Goal: Check status: Check status

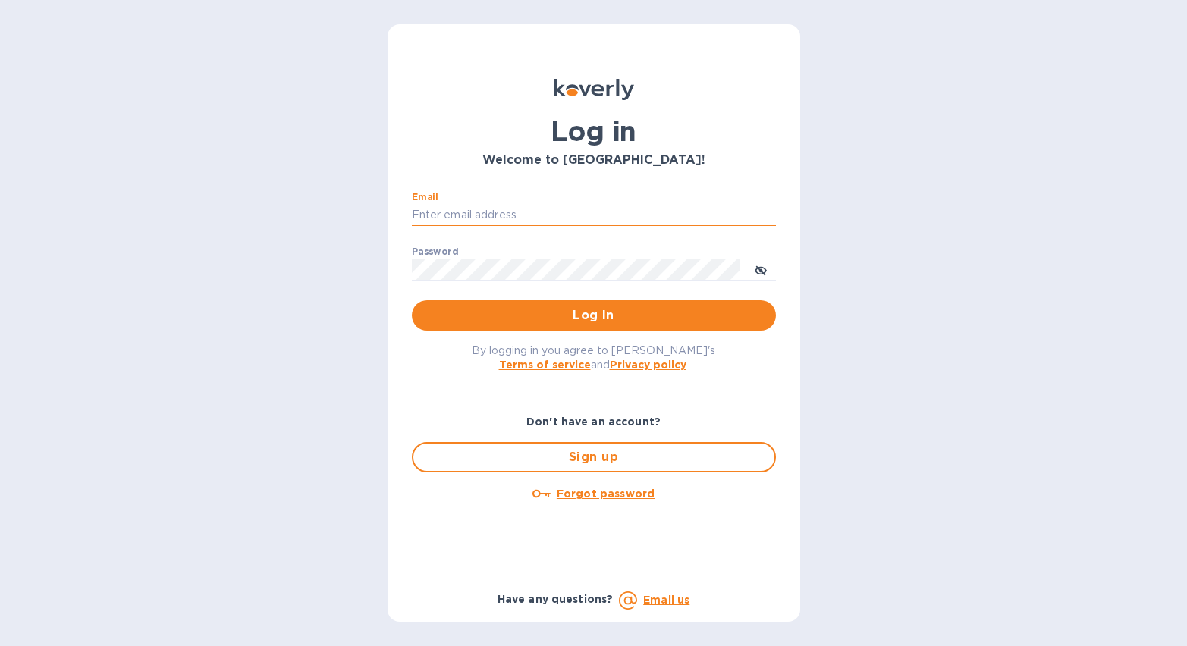
click at [472, 209] on input "Email" at bounding box center [594, 215] width 364 height 23
type input "[PERSON_NAME][EMAIL_ADDRESS][DOMAIN_NAME]"
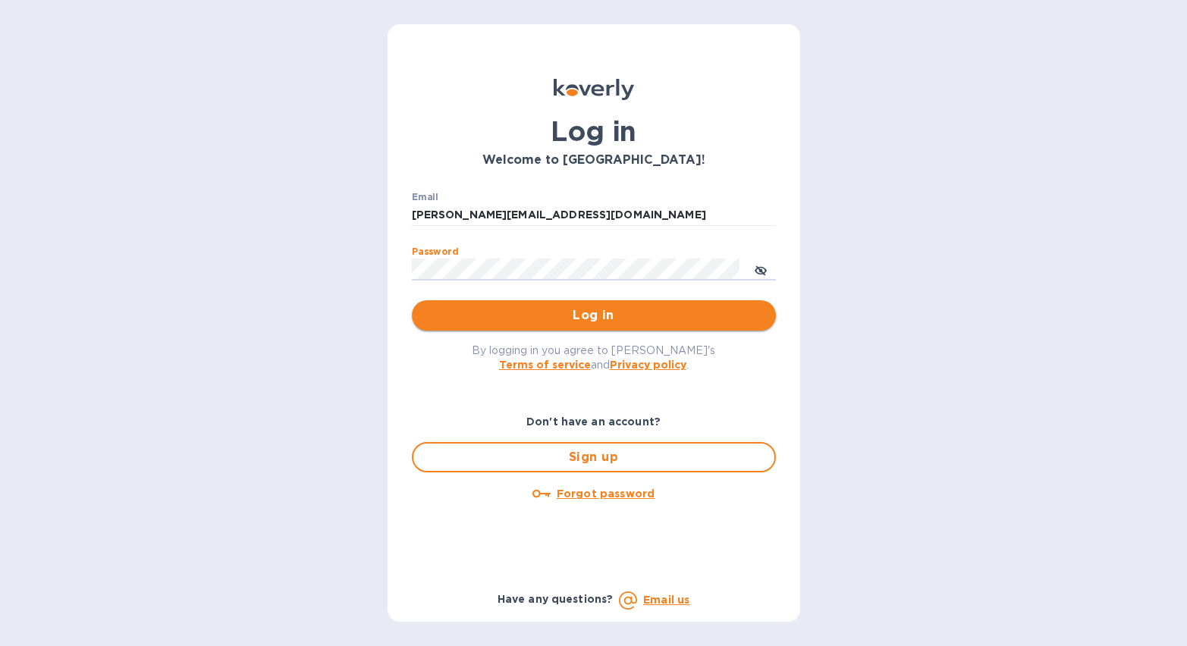
click at [550, 328] on button "Log in" at bounding box center [594, 315] width 364 height 30
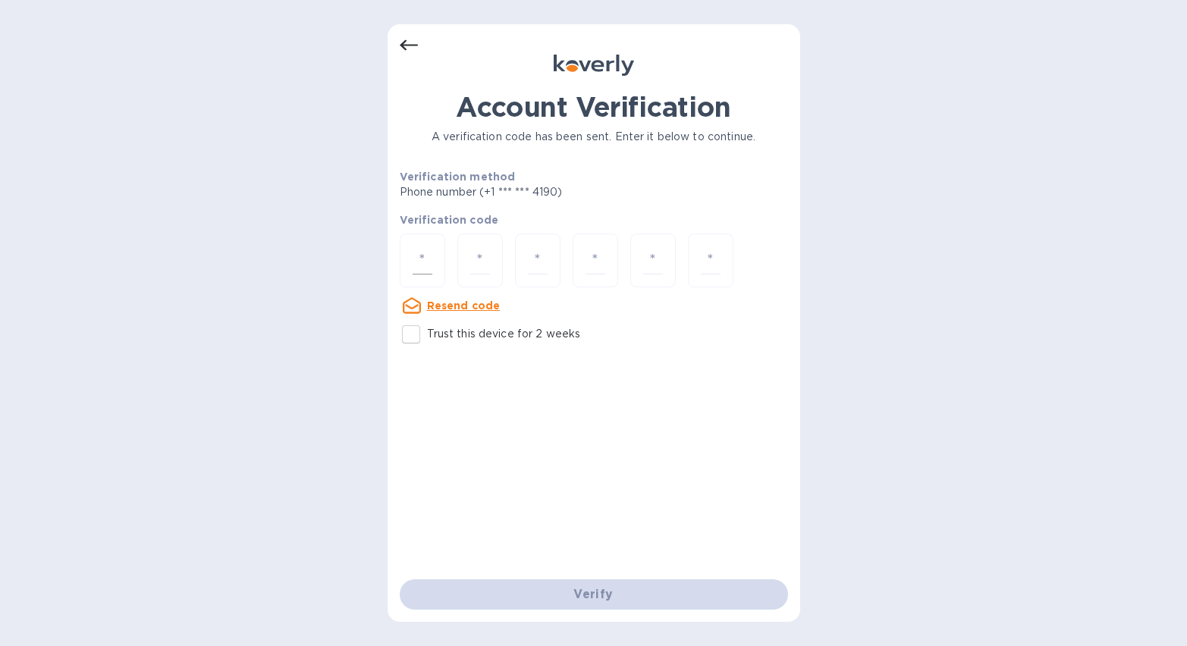
click at [441, 254] on div at bounding box center [423, 261] width 46 height 54
type input "9"
type input "2"
type input "9"
type input "4"
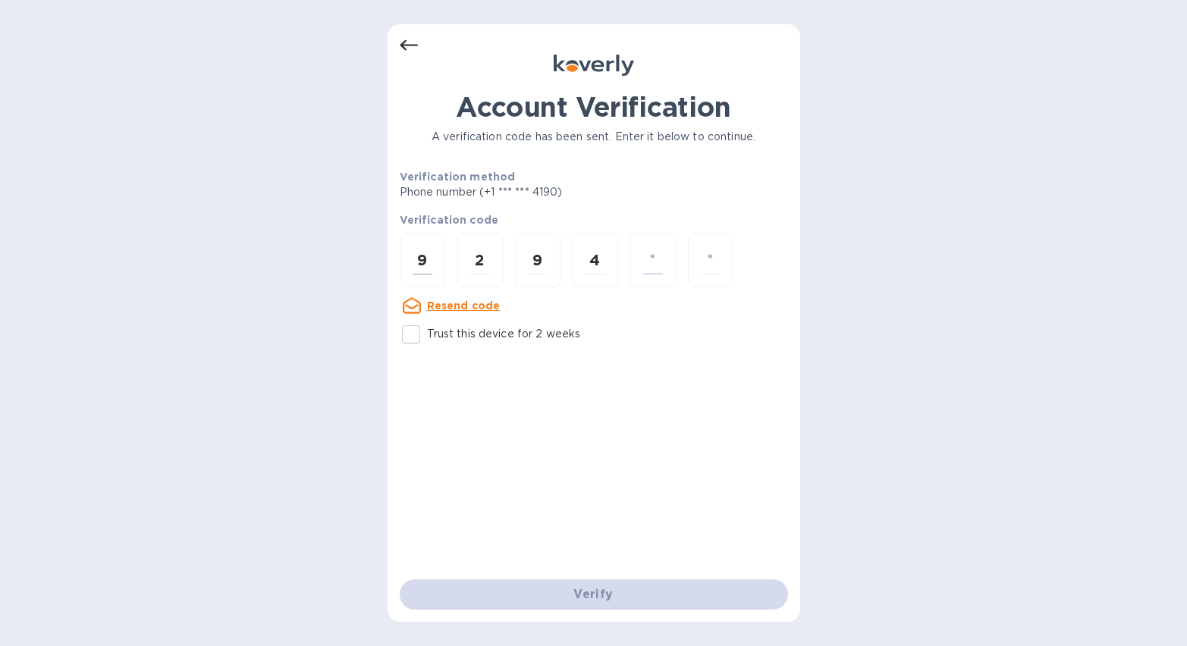
type input "2"
type input "8"
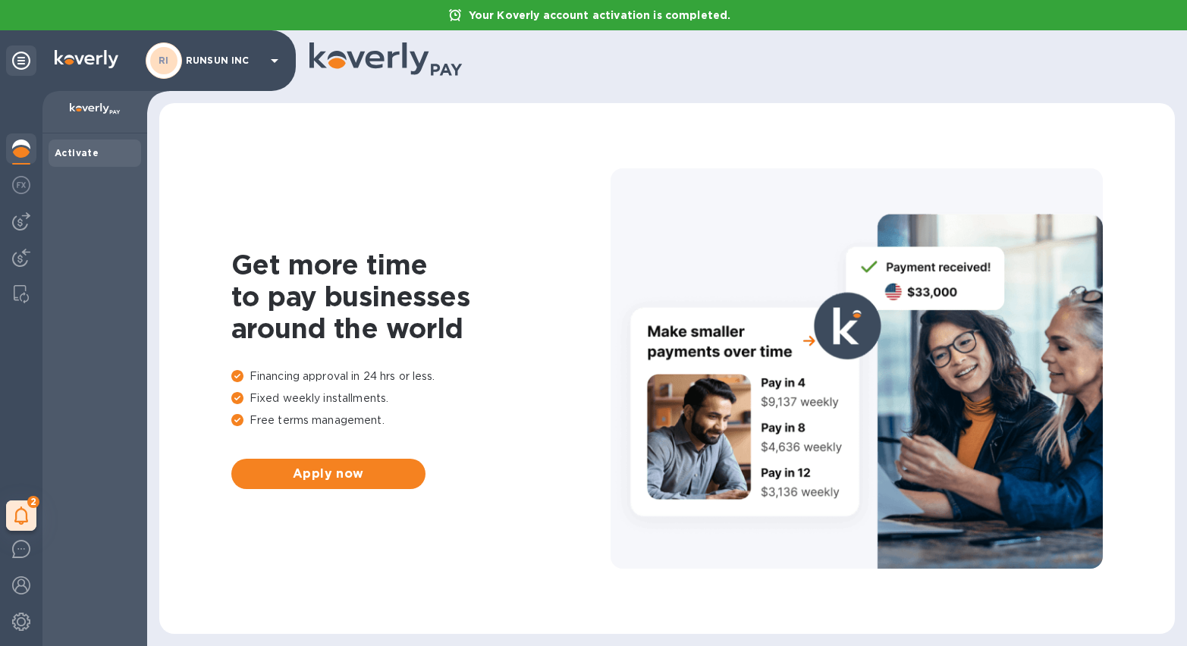
click at [184, 413] on div "Get more time to pay businesses around the world Financing approval in 24 hrs o…" at bounding box center [666, 368] width 985 height 501
click at [28, 508] on icon at bounding box center [21, 516] width 14 height 18
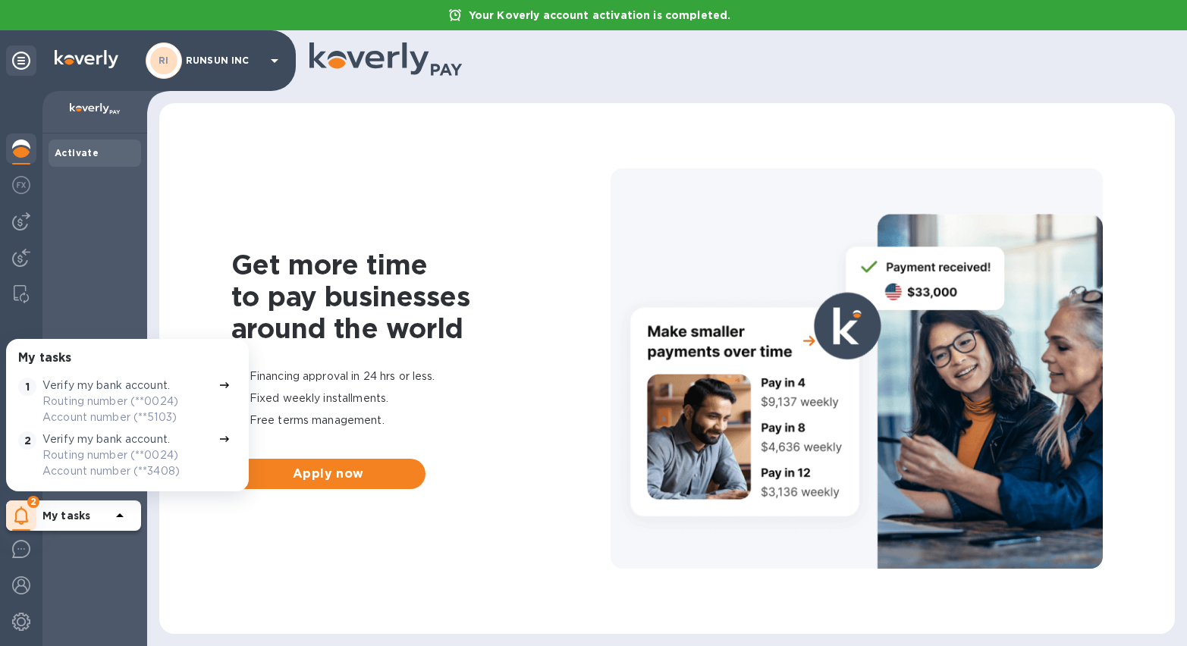
click at [151, 394] on p "Routing number (**0024) Account number (**5103)" at bounding box center [127, 410] width 170 height 32
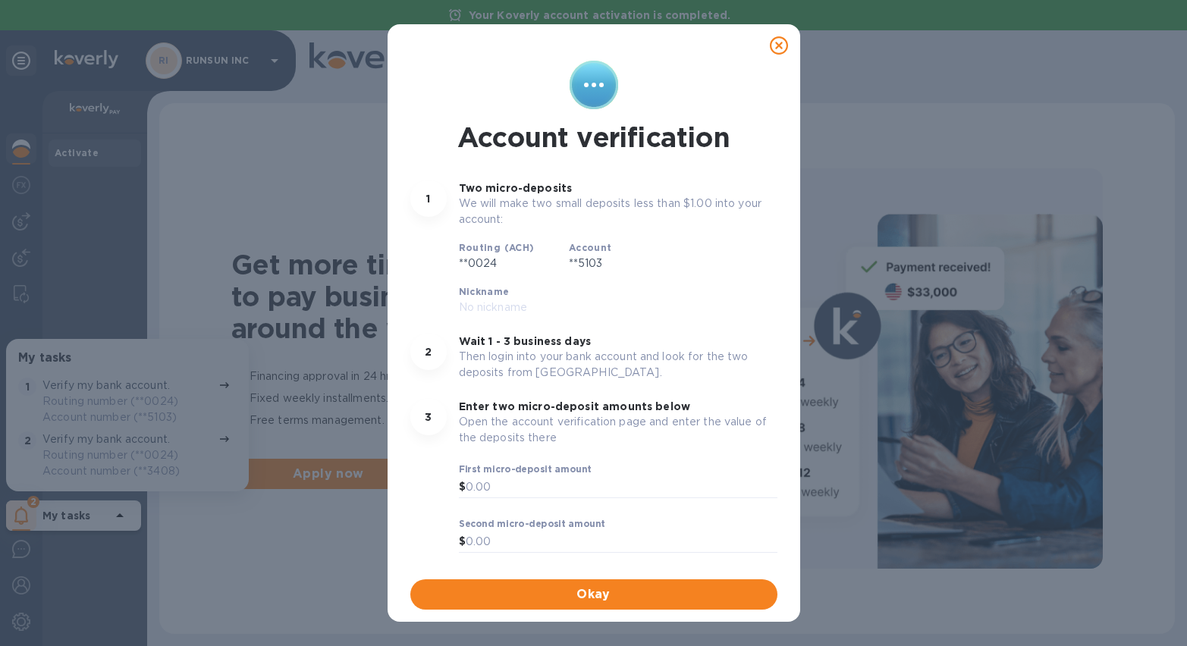
click at [783, 39] on icon at bounding box center [779, 45] width 18 height 18
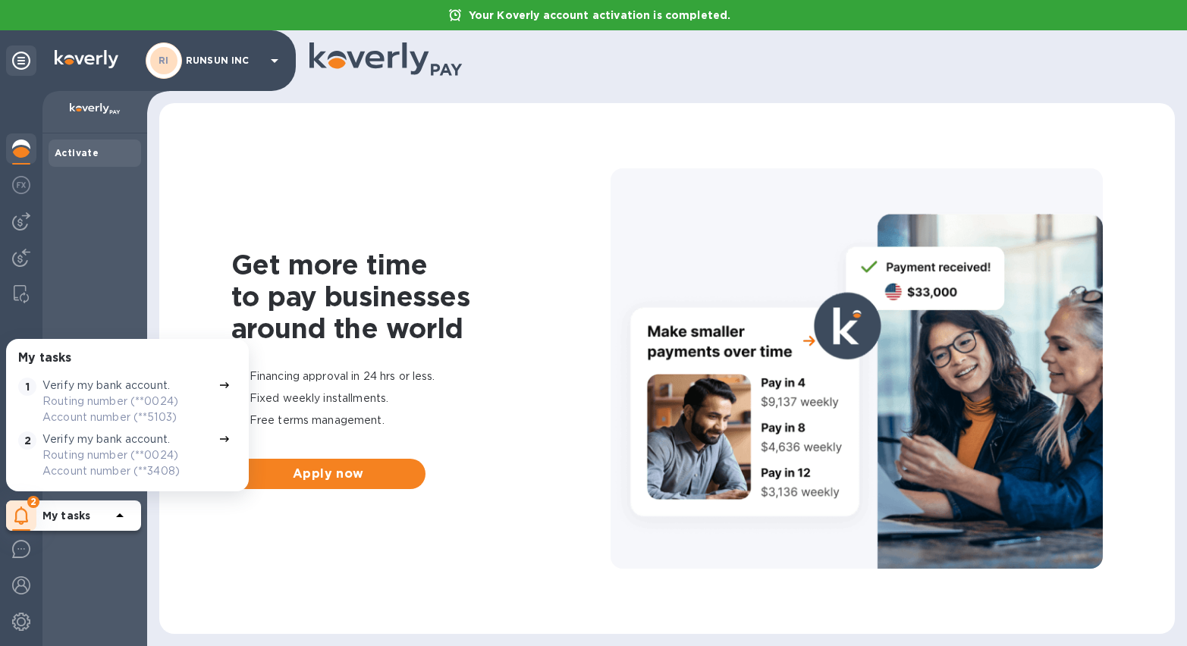
click at [228, 62] on p "RUNSUN INC" at bounding box center [224, 60] width 76 height 11
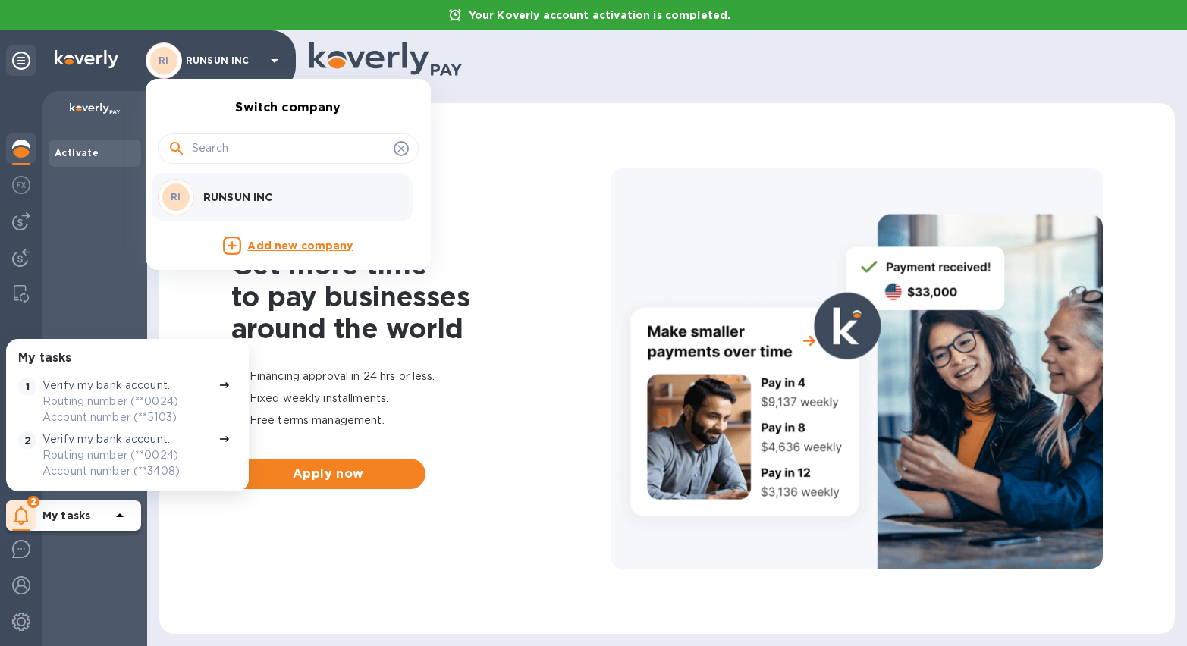
click at [80, 182] on div at bounding box center [593, 323] width 1187 height 646
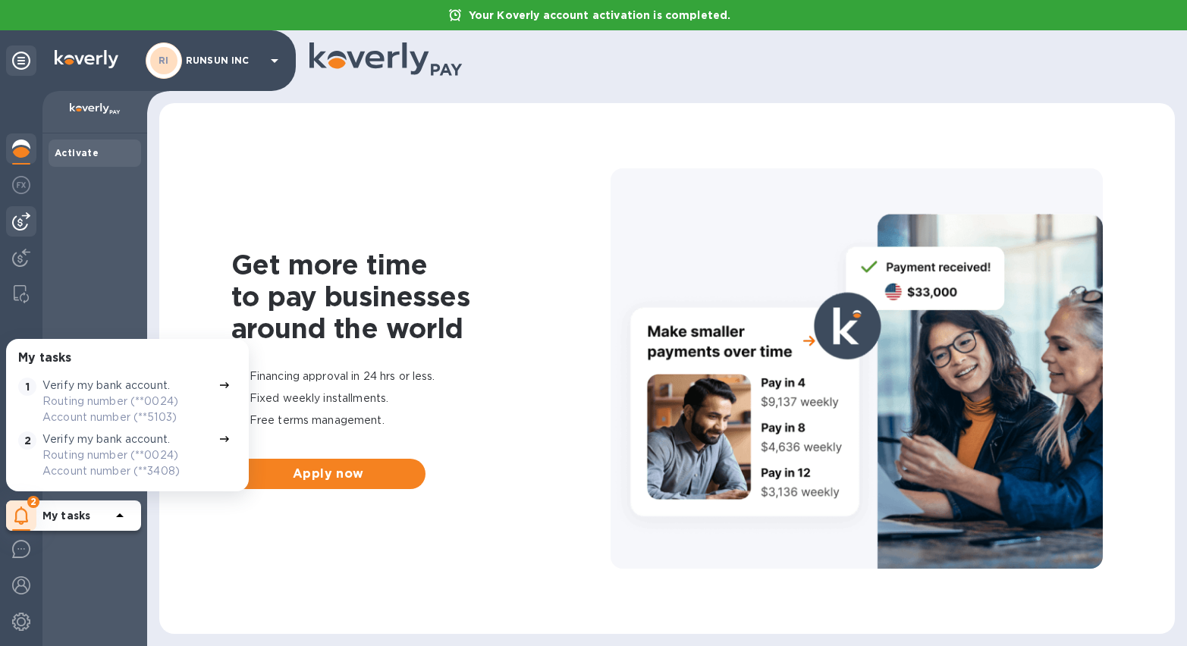
click at [16, 232] on div at bounding box center [21, 221] width 30 height 30
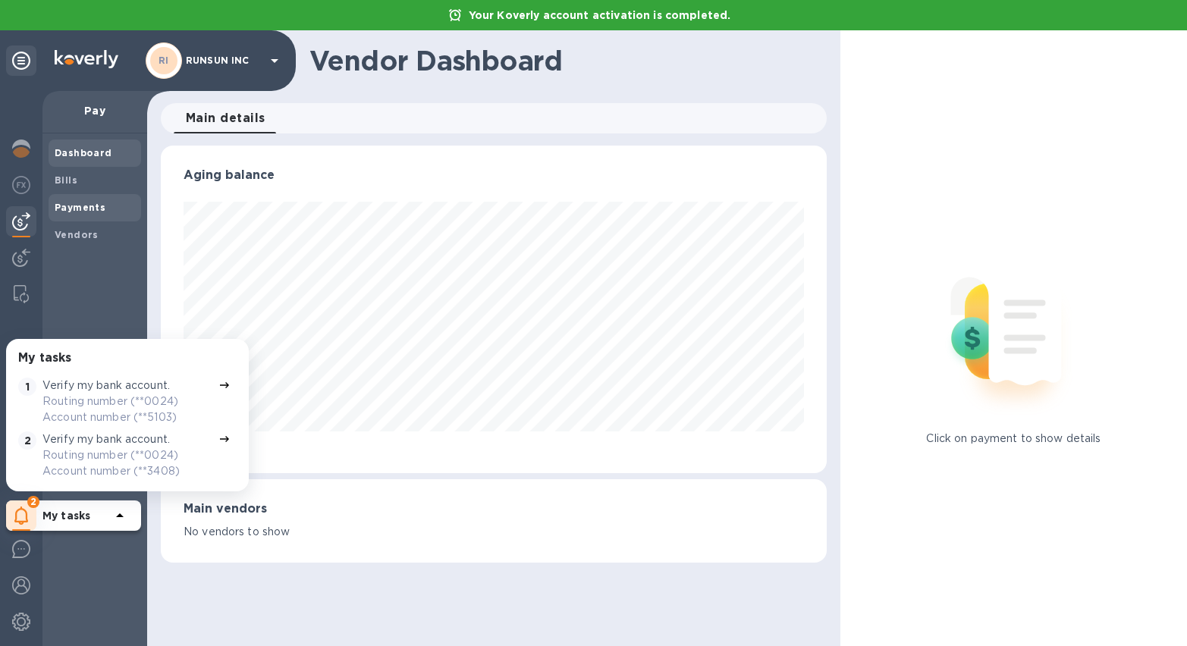
scroll to position [328, 666]
click at [85, 183] on span "Bills" at bounding box center [95, 180] width 80 height 15
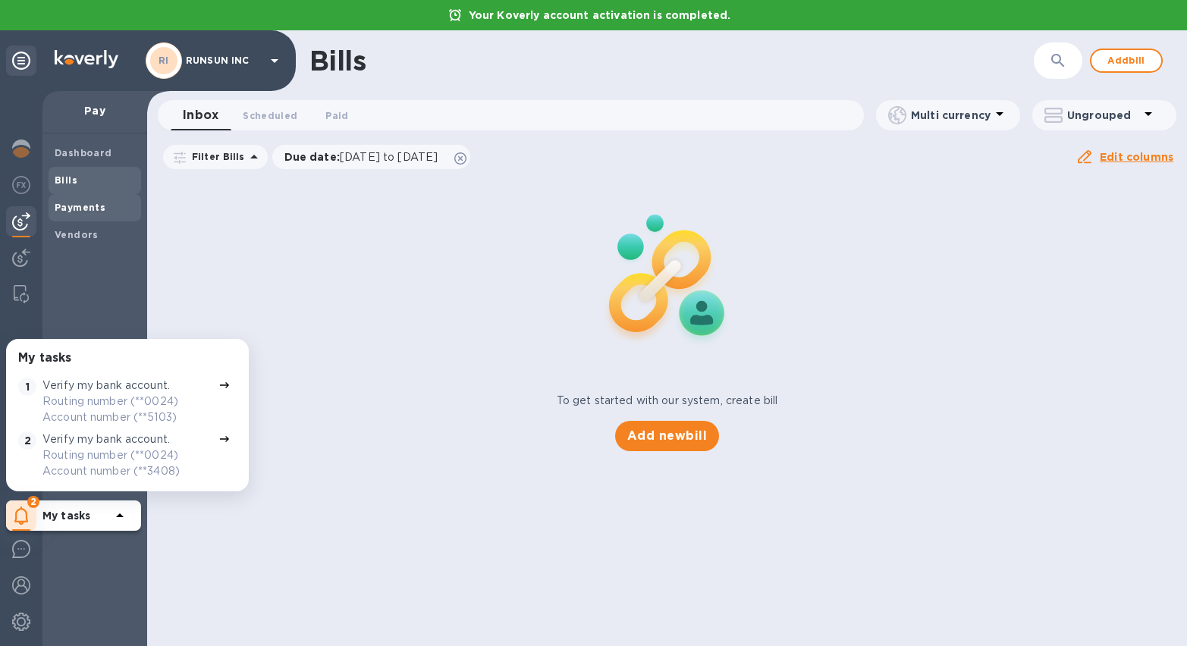
click at [77, 212] on b "Payments" at bounding box center [80, 207] width 51 height 11
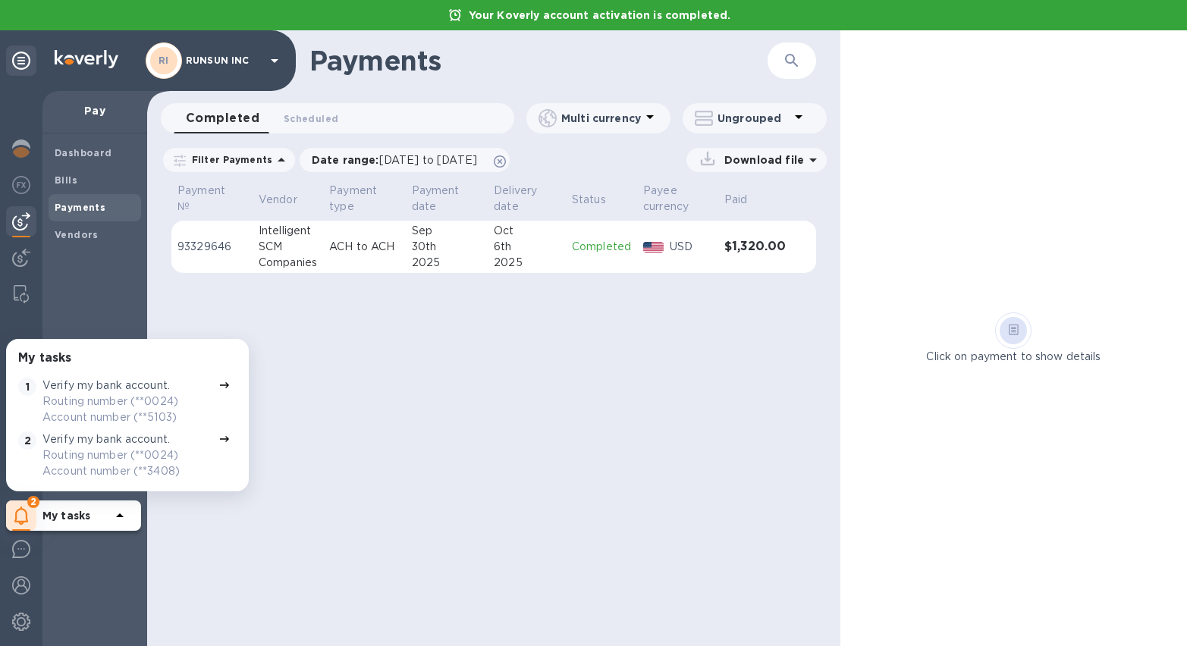
click at [559, 259] on td "Oct 6th 2025" at bounding box center [527, 247] width 78 height 53
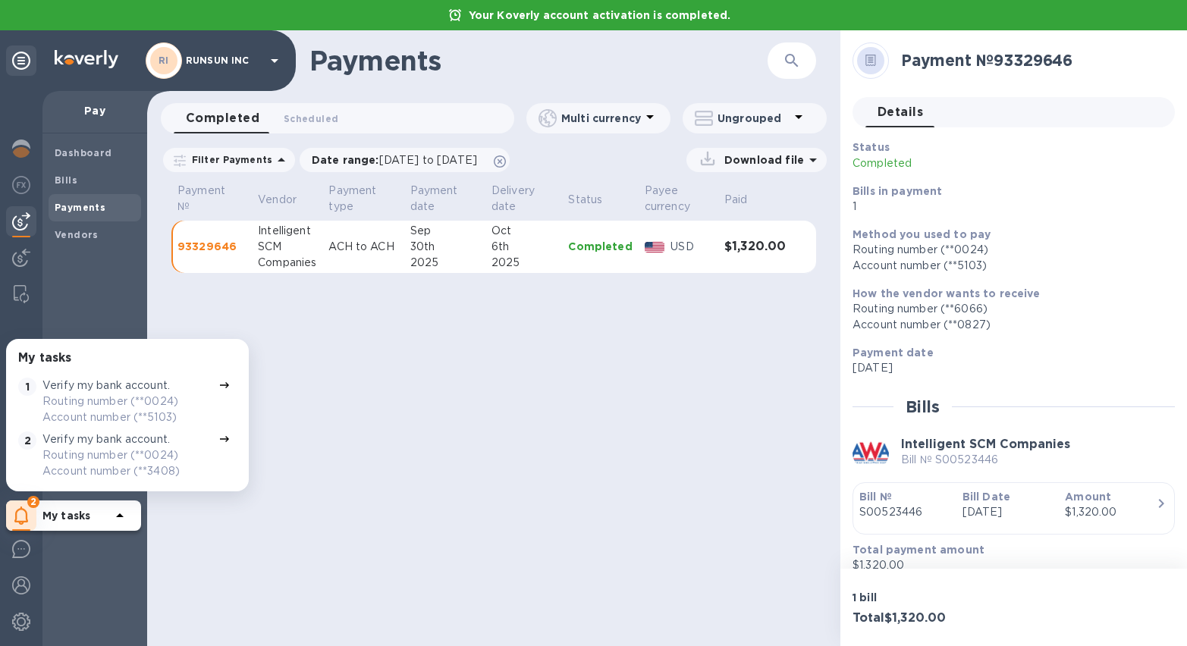
scroll to position [17, 0]
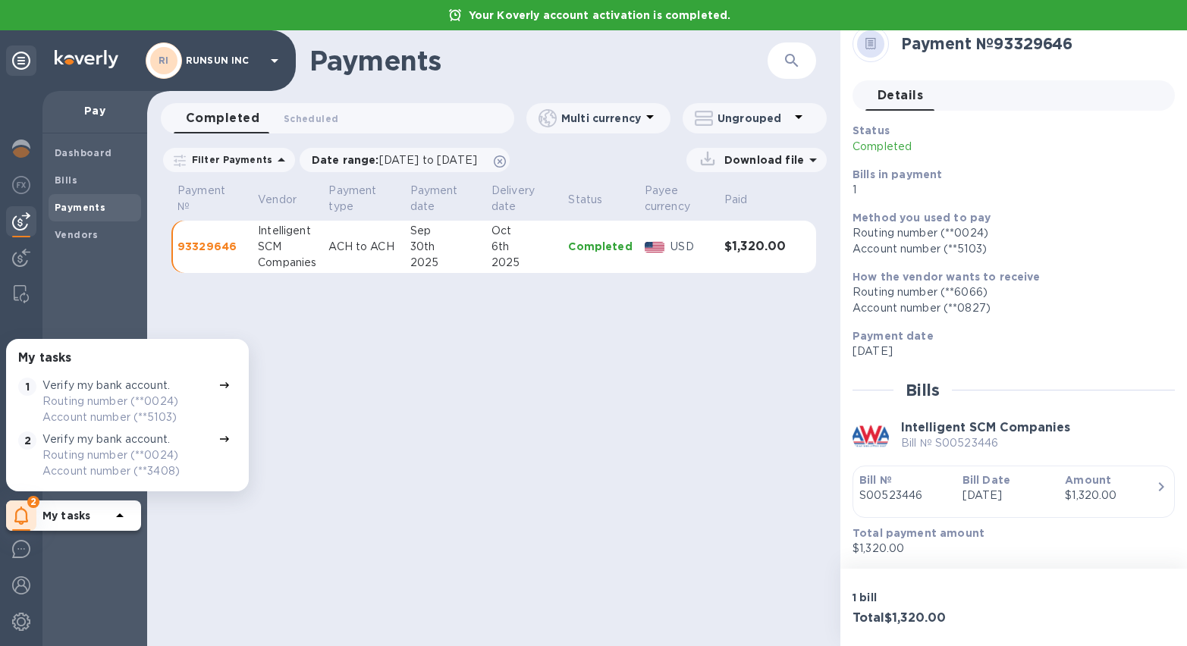
click at [965, 484] on b "Bill Date" at bounding box center [987, 480] width 48 height 12
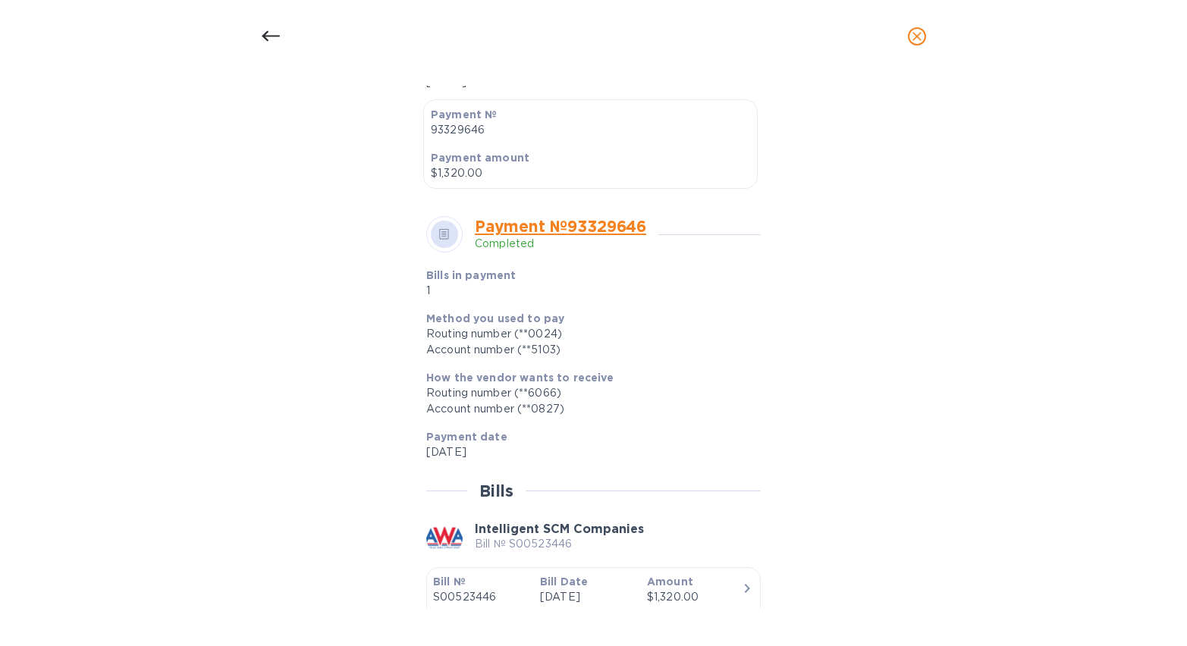
scroll to position [469, 0]
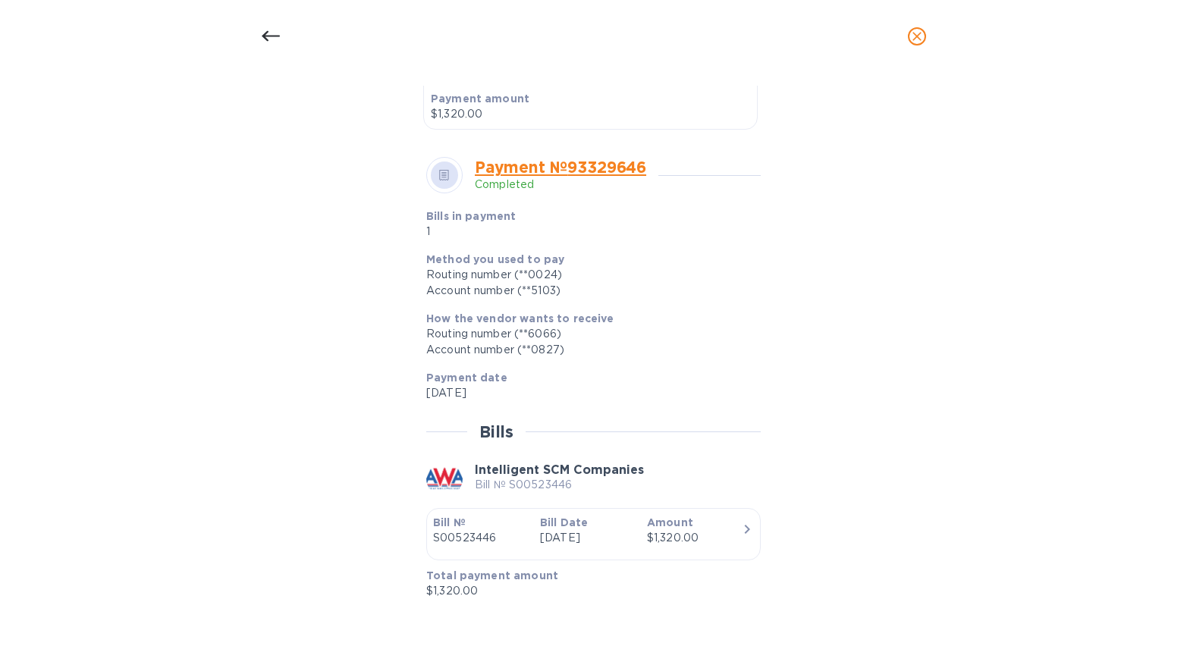
click at [504, 540] on p "S00523446" at bounding box center [480, 538] width 95 height 16
click at [529, 164] on link "Payment № 93329646" at bounding box center [560, 167] width 171 height 19
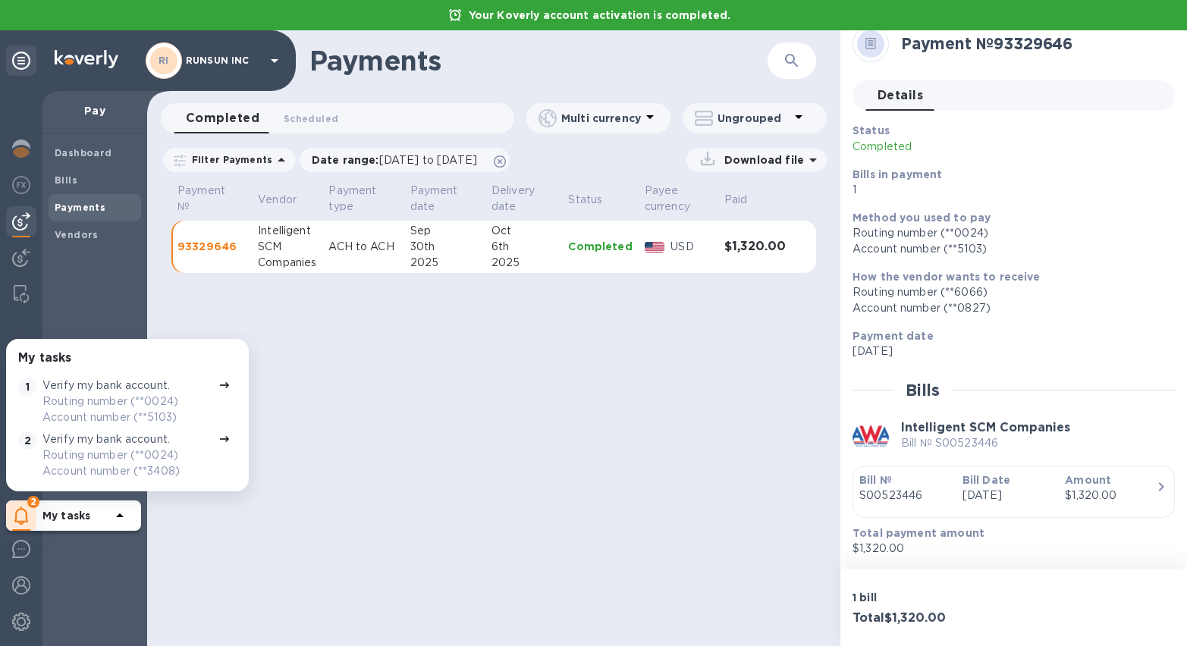
scroll to position [432, 0]
click at [584, 243] on p "Completed" at bounding box center [600, 246] width 64 height 15
click at [757, 171] on div "Download file" at bounding box center [756, 160] width 140 height 24
click at [779, 162] on p "Download file" at bounding box center [761, 159] width 86 height 15
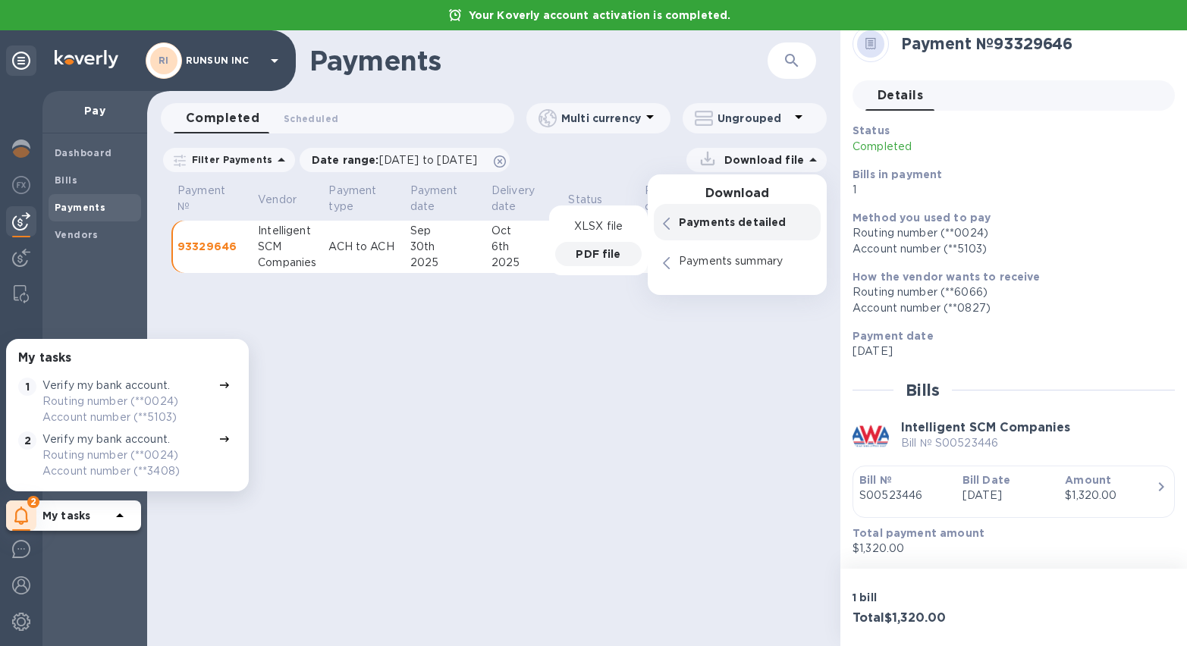
click at [573, 253] on div "PDF file" at bounding box center [598, 254] width 86 height 24
click at [603, 424] on div "Payments ​ Completed 0 Scheduled 0 Multi currency Ungrouped Filter Payments Dat…" at bounding box center [493, 338] width 693 height 616
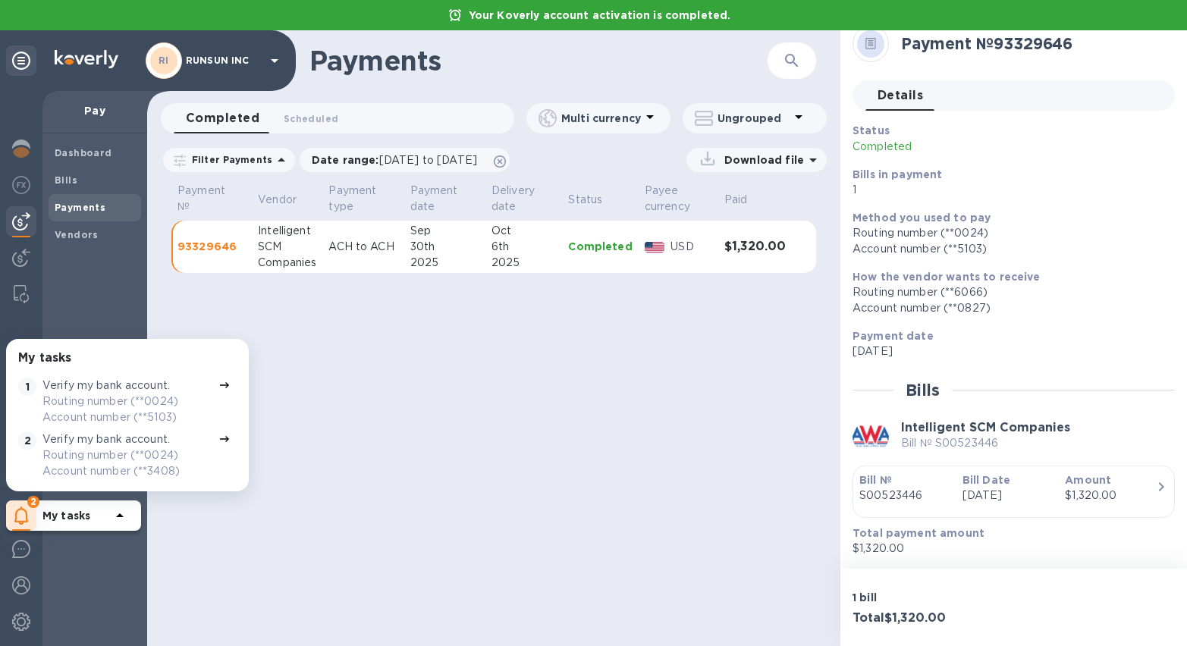
click at [467, 322] on div "Payments ​ Completed 0 Scheduled 0 Multi currency Ungrouped Filter Payments Dat…" at bounding box center [493, 338] width 693 height 616
click at [204, 240] on p "93329646" at bounding box center [211, 246] width 68 height 15
click at [126, 517] on icon at bounding box center [120, 516] width 18 height 18
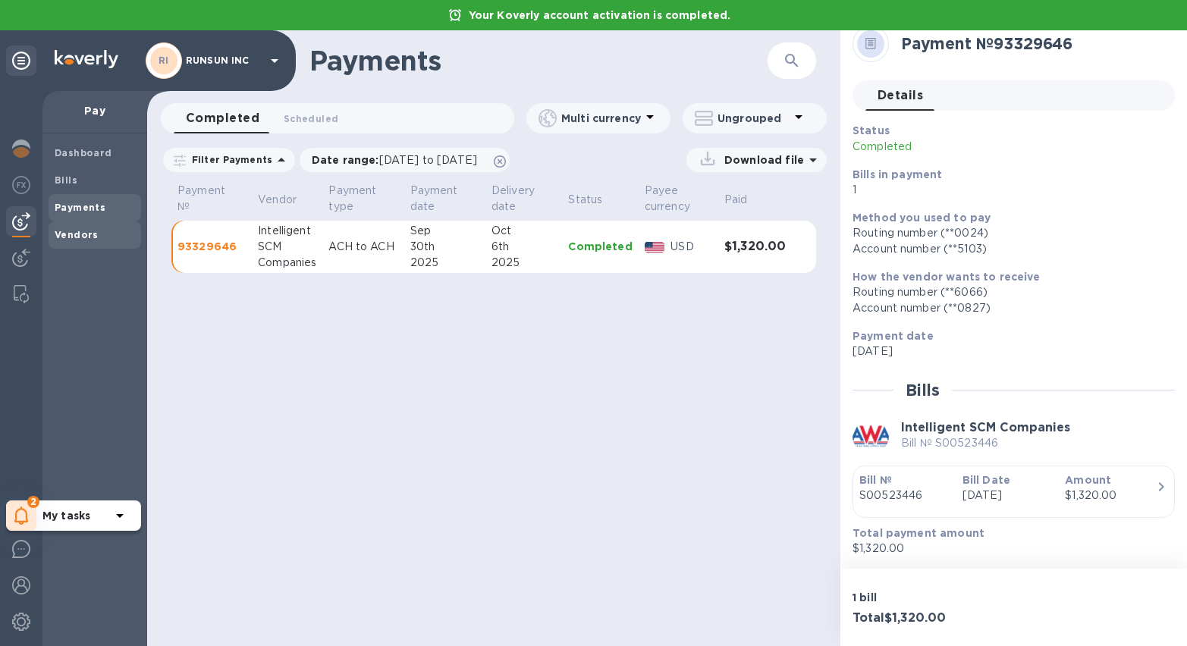
click at [74, 237] on b "Vendors" at bounding box center [77, 234] width 44 height 11
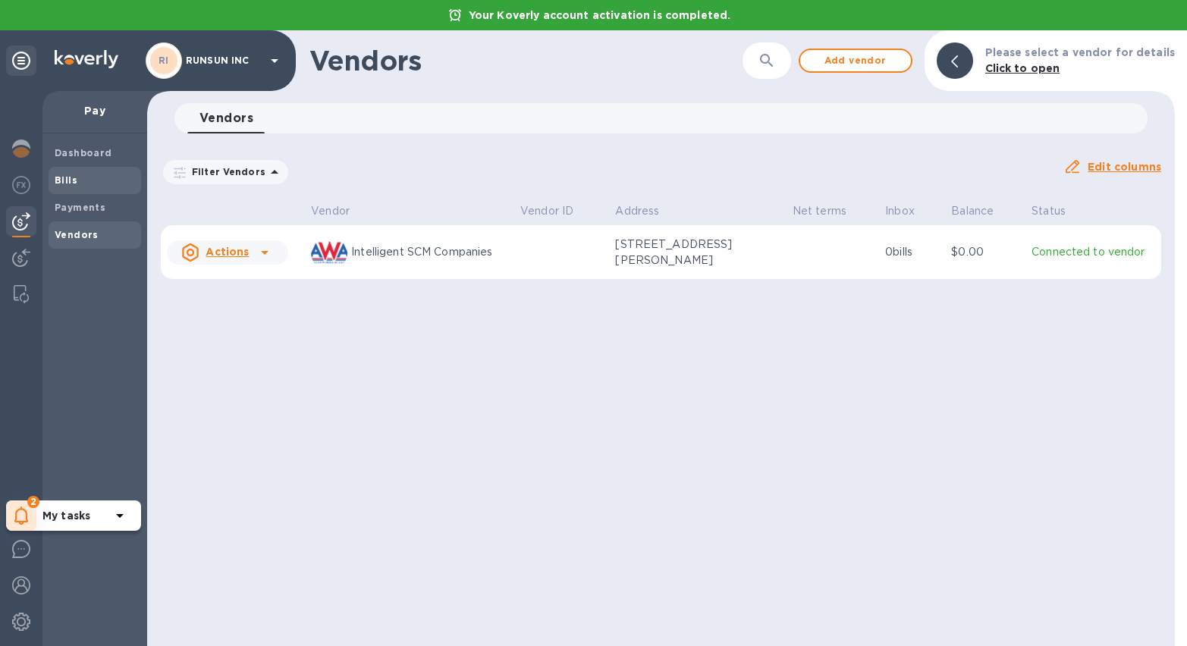
click at [86, 183] on span "Bills" at bounding box center [95, 180] width 80 height 15
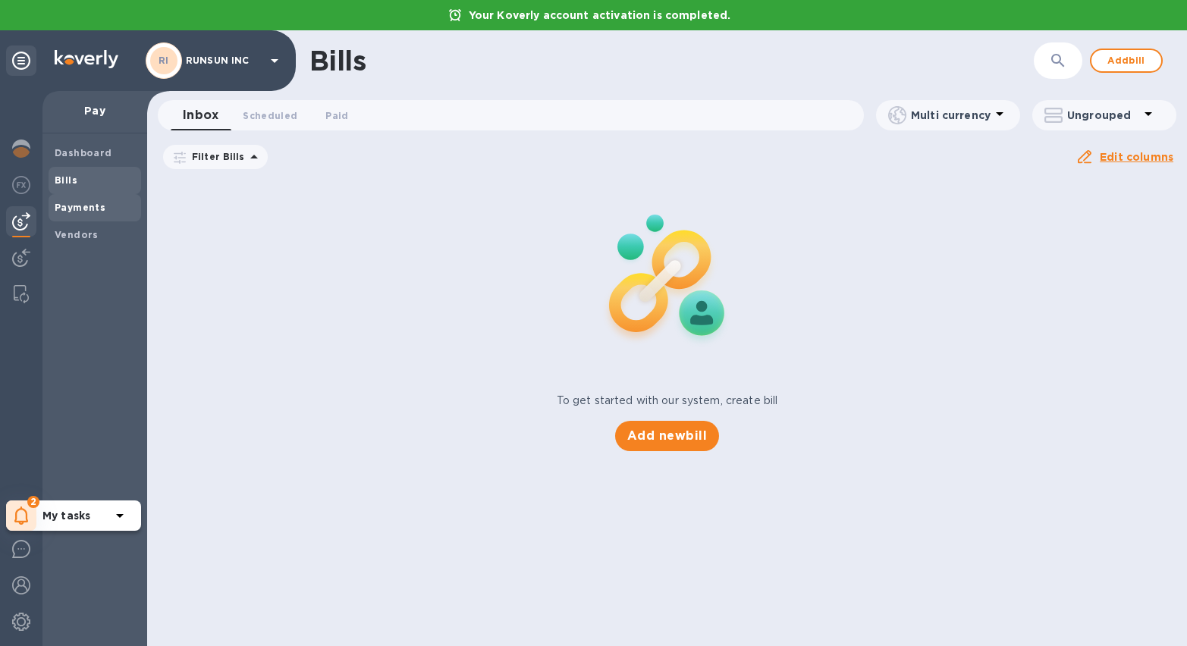
click at [74, 213] on span "Payments" at bounding box center [80, 207] width 51 height 15
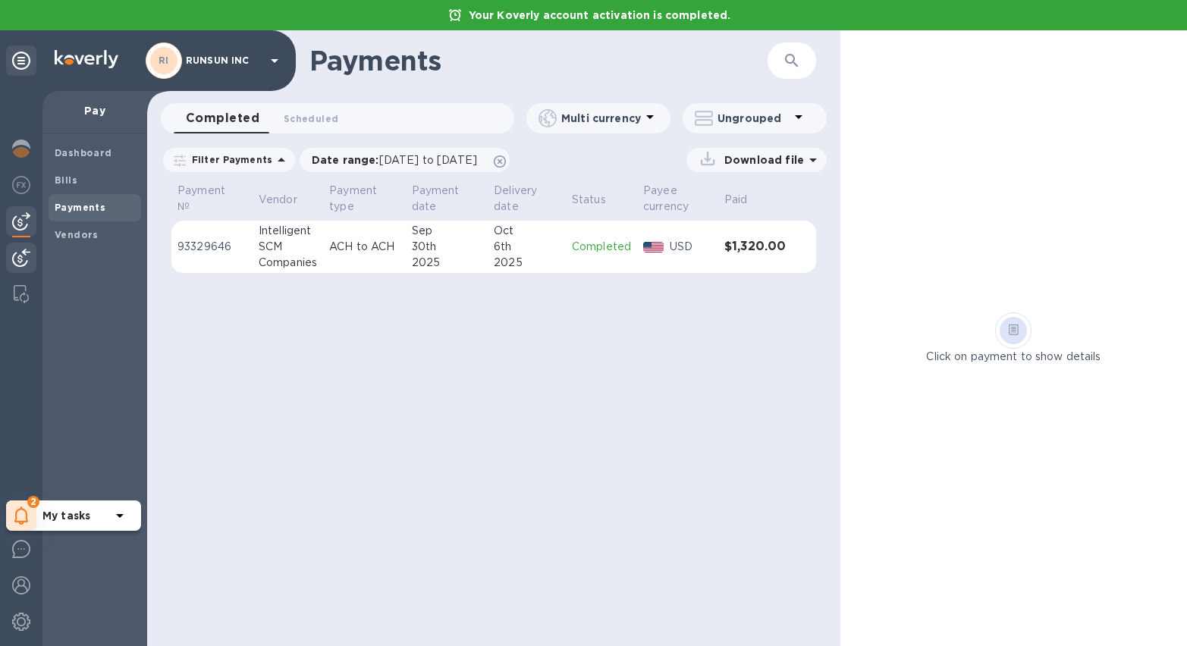
click at [17, 255] on img at bounding box center [21, 258] width 18 height 18
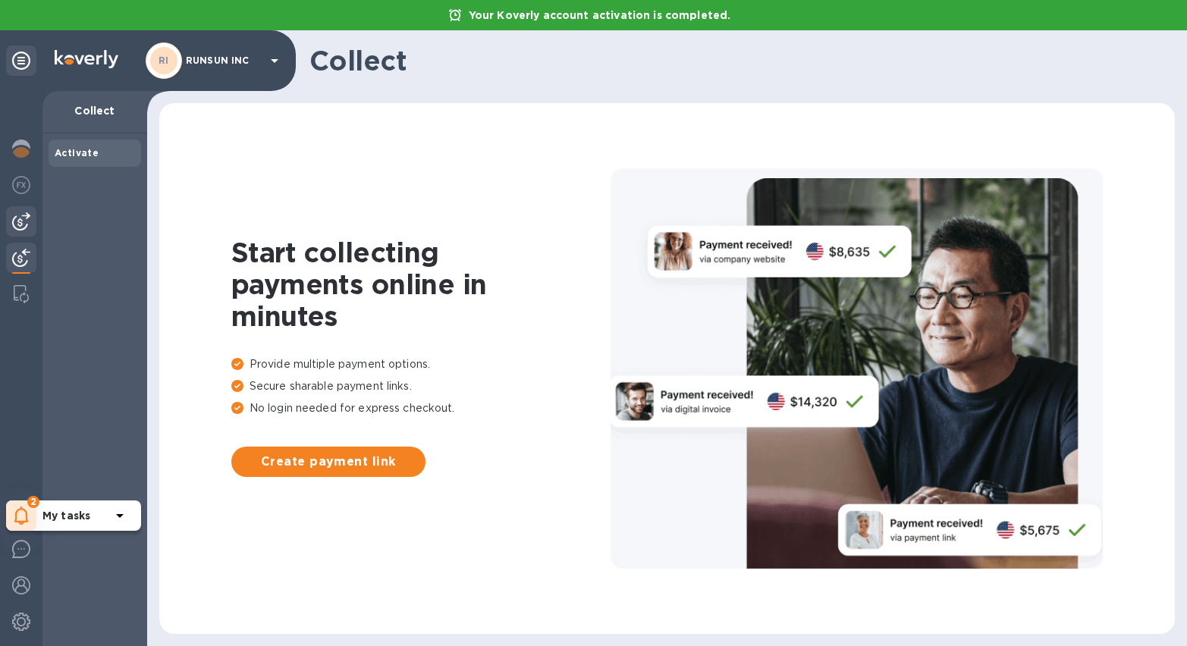
click at [22, 225] on img at bounding box center [21, 221] width 18 height 18
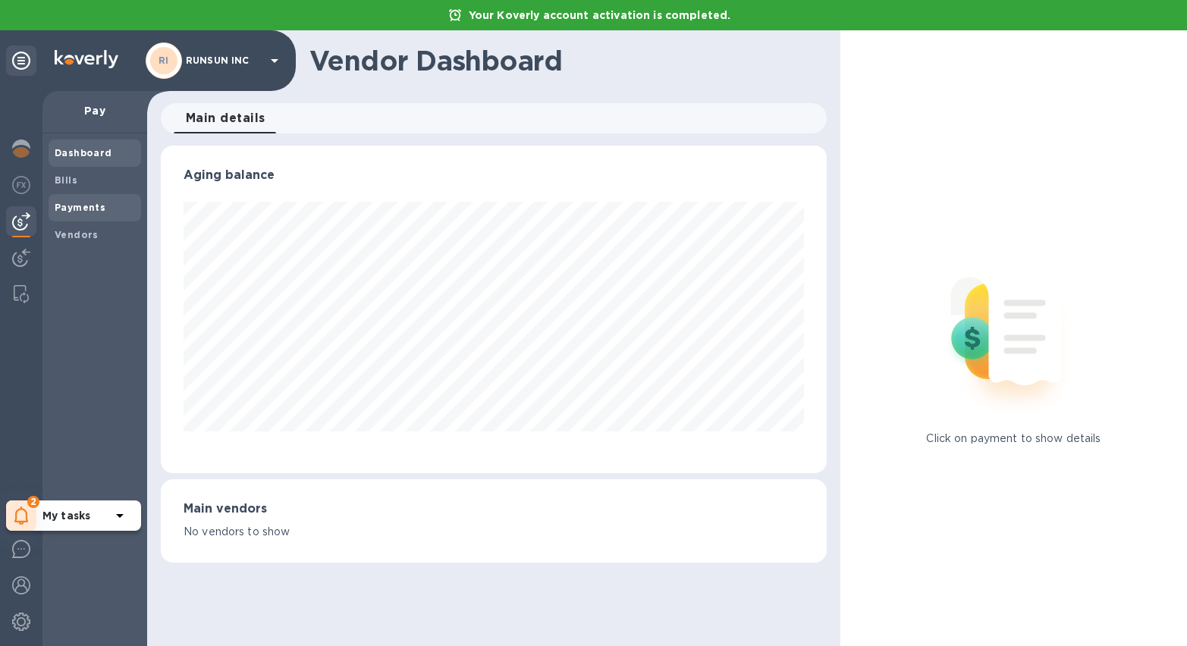
click at [76, 210] on b "Payments" at bounding box center [80, 207] width 51 height 11
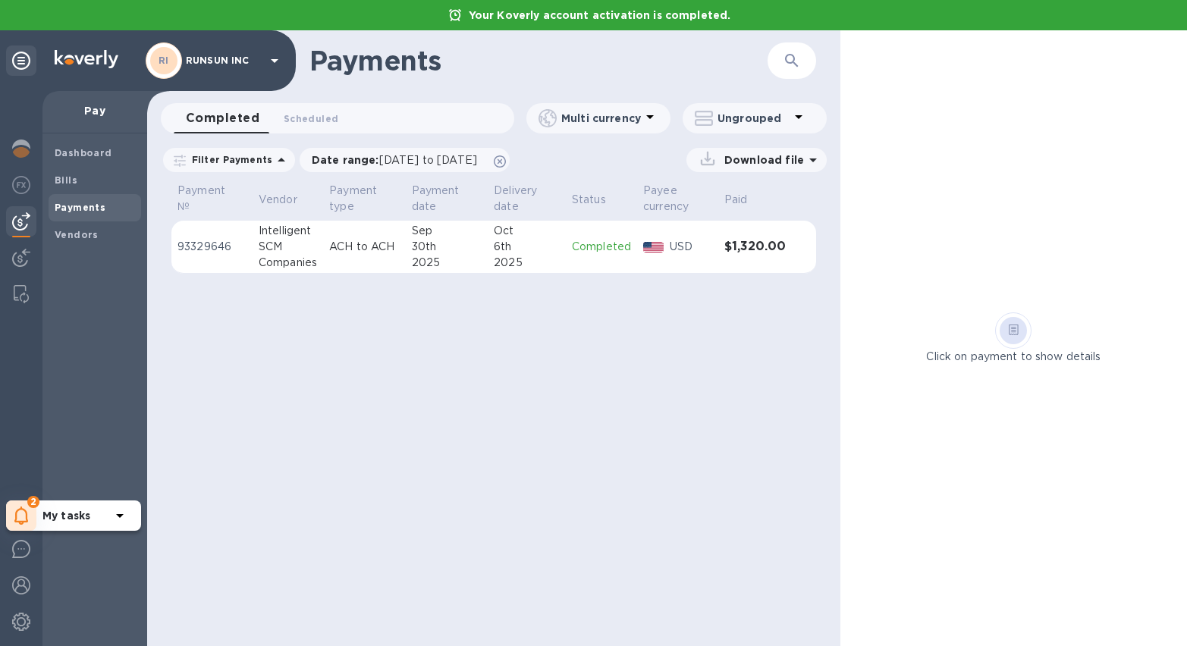
click at [634, 247] on td "Completed" at bounding box center [601, 247] width 71 height 53
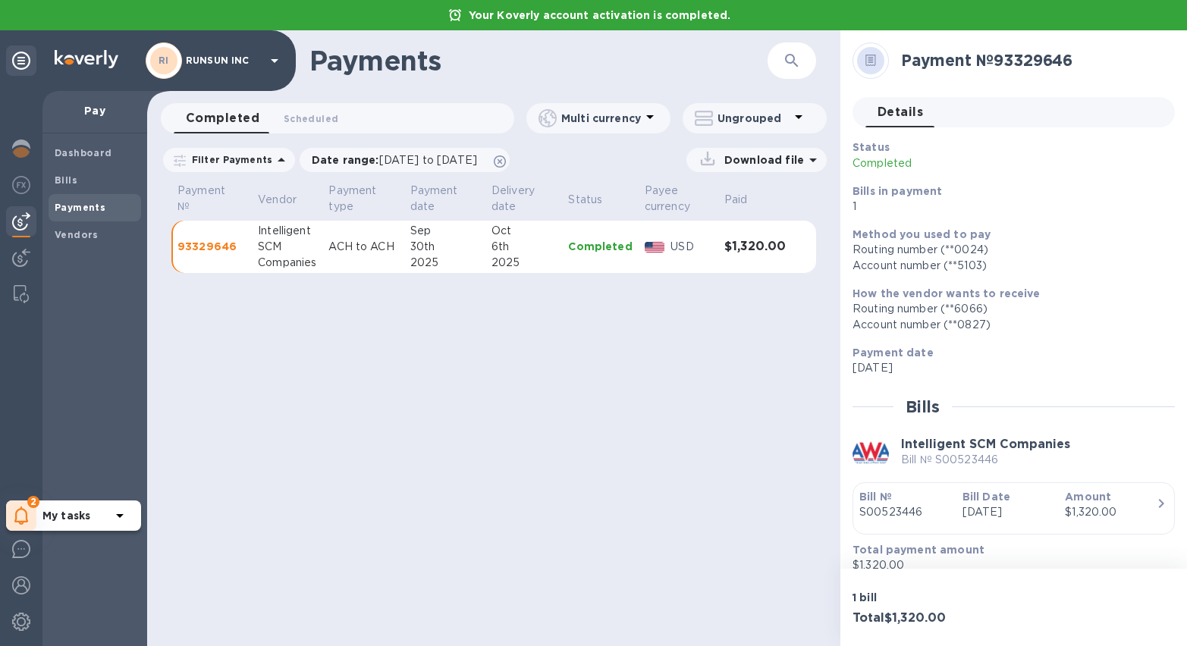
click at [871, 59] on icon at bounding box center [870, 60] width 11 height 11
click at [878, 106] on span "Details 0" at bounding box center [901, 112] width 46 height 21
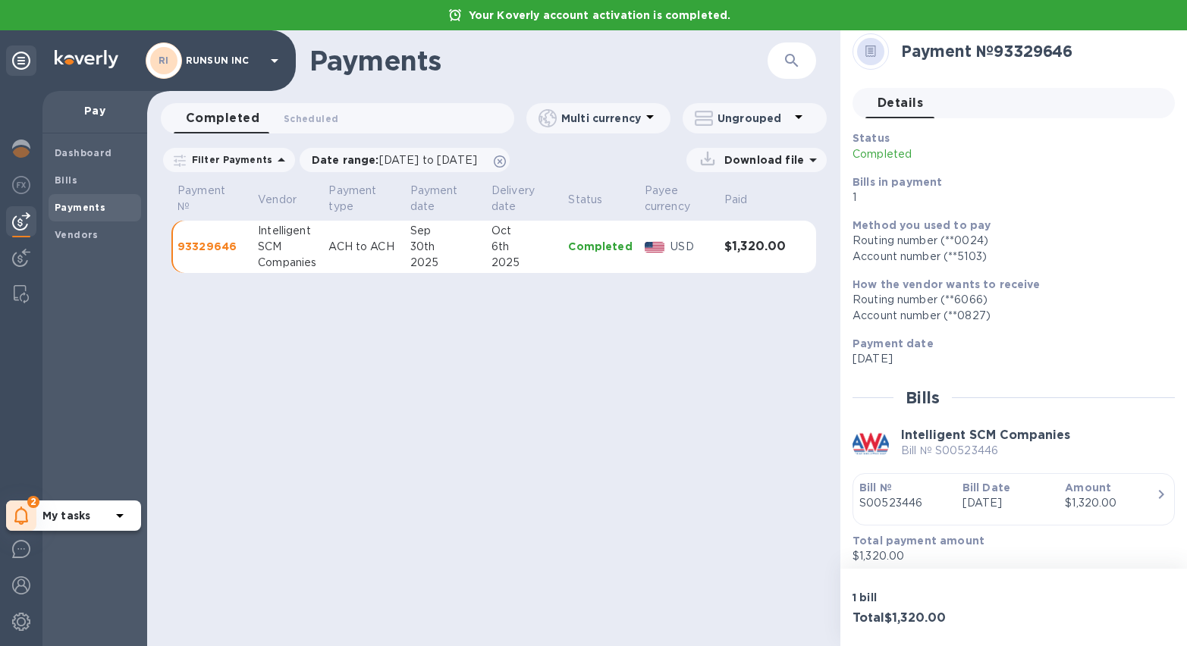
scroll to position [17, 0]
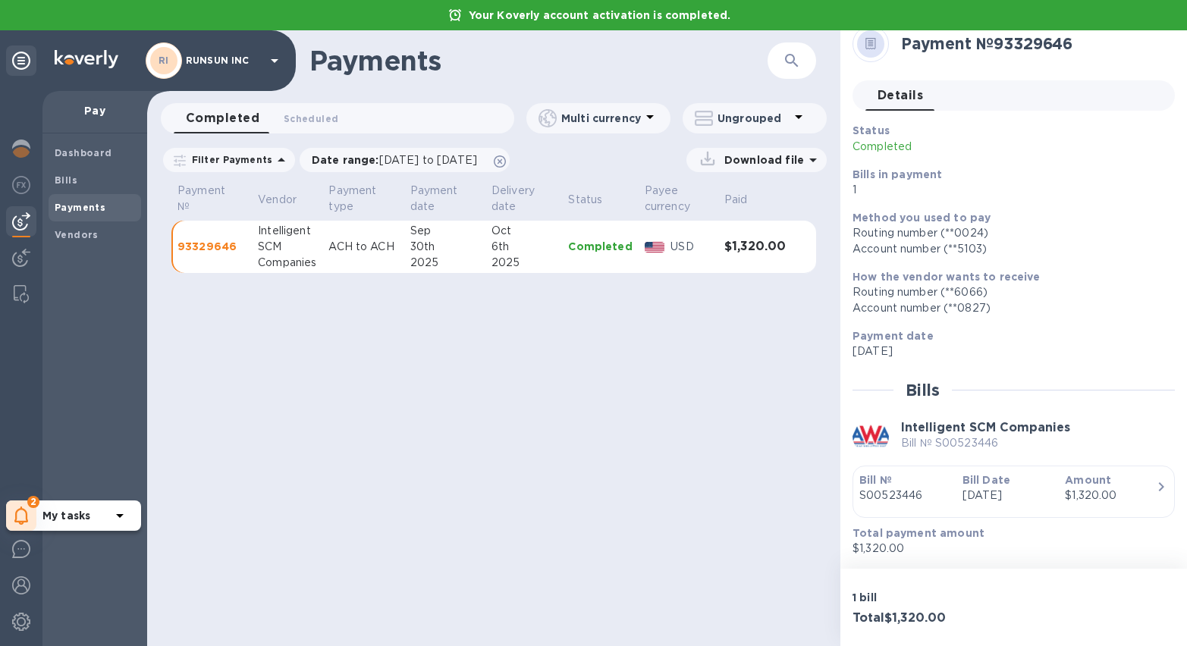
click at [1110, 483] on p "Amount" at bounding box center [1110, 480] width 91 height 15
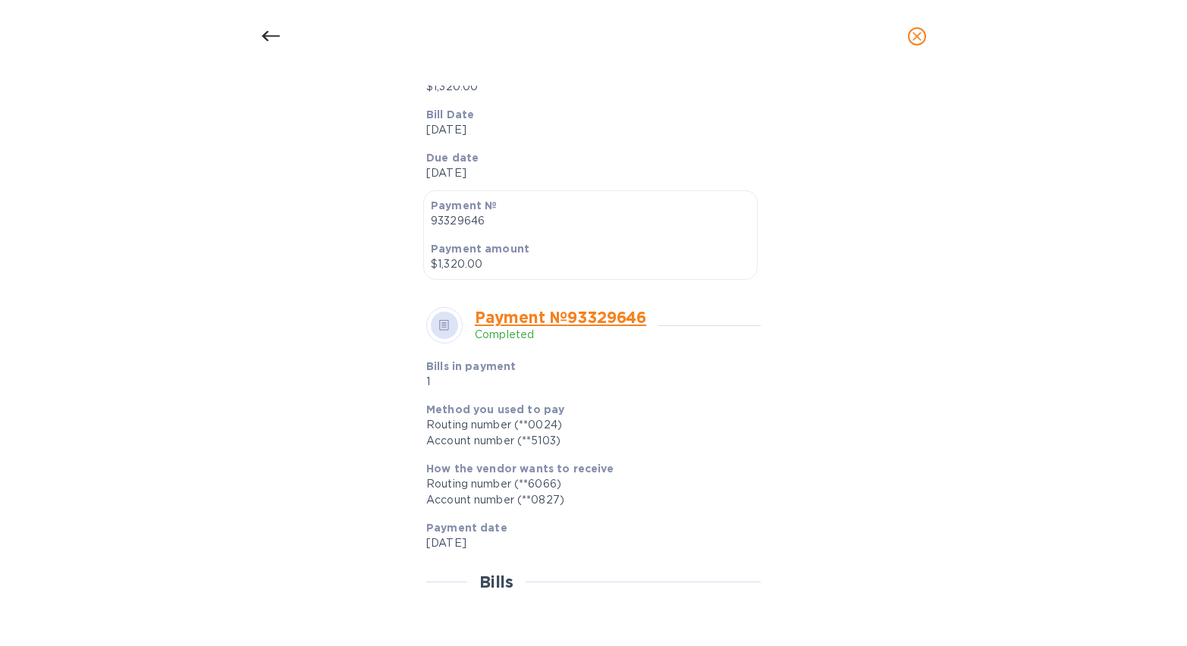
scroll to position [318, 0]
click at [498, 318] on link "Payment № 93329646" at bounding box center [560, 318] width 171 height 19
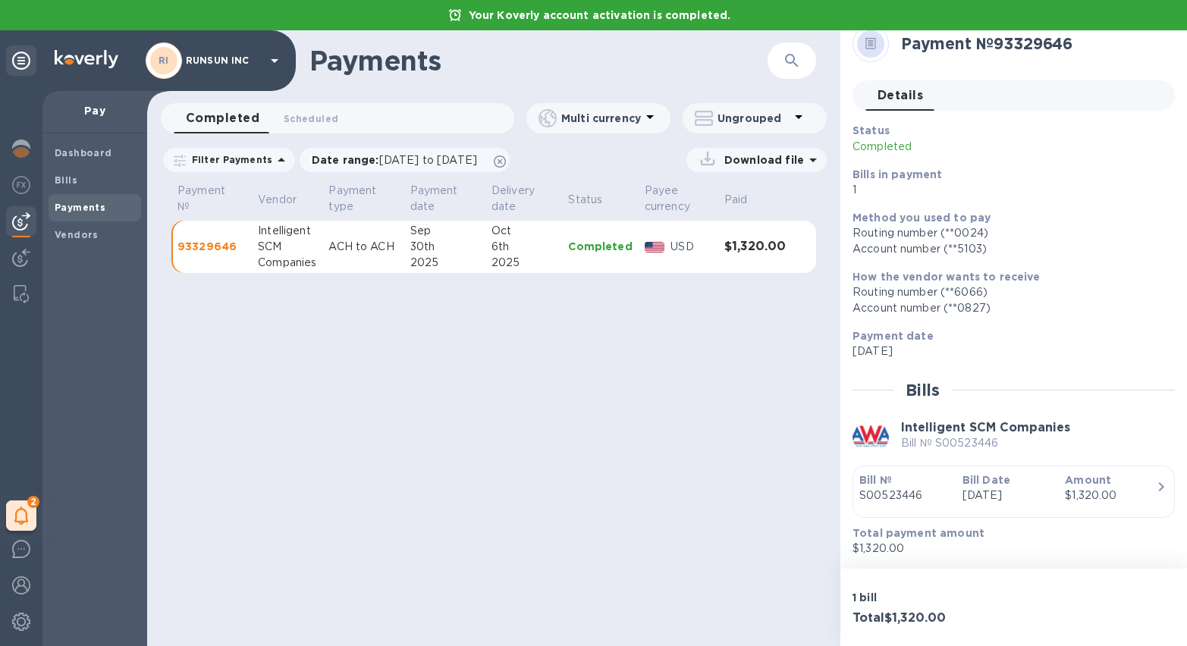
scroll to position [0, 0]
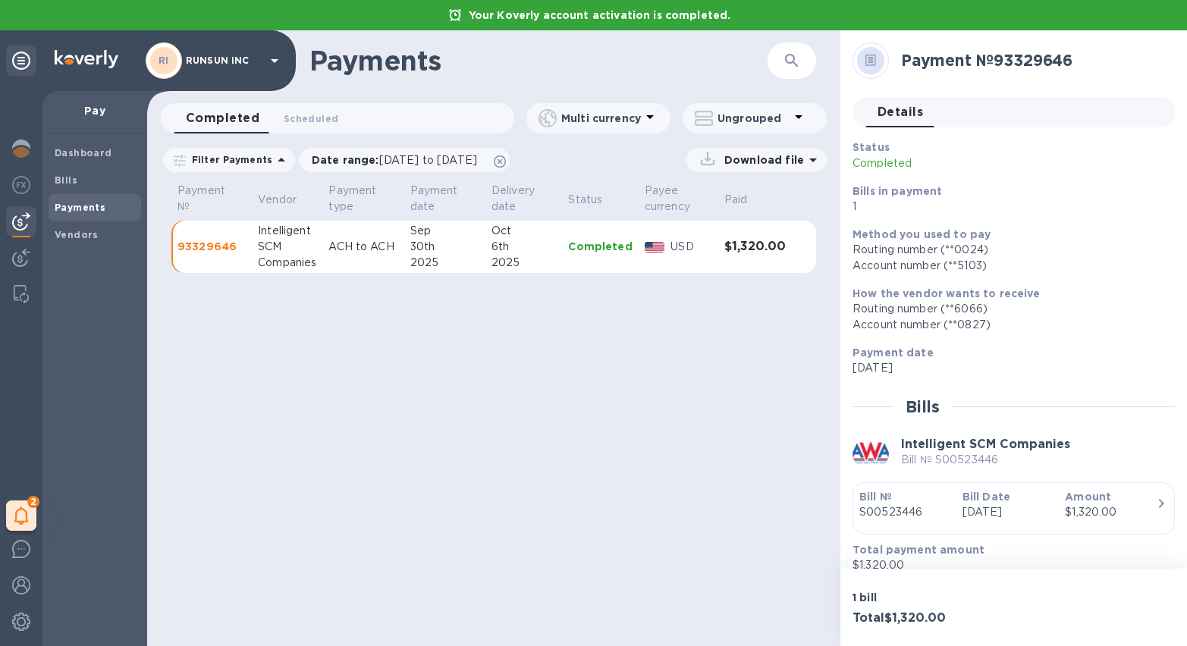
click at [290, 262] on div "Companies" at bounding box center [287, 263] width 58 height 16
click at [188, 242] on p "93329646" at bounding box center [211, 246] width 68 height 15
click at [33, 513] on div "2" at bounding box center [21, 516] width 30 height 30
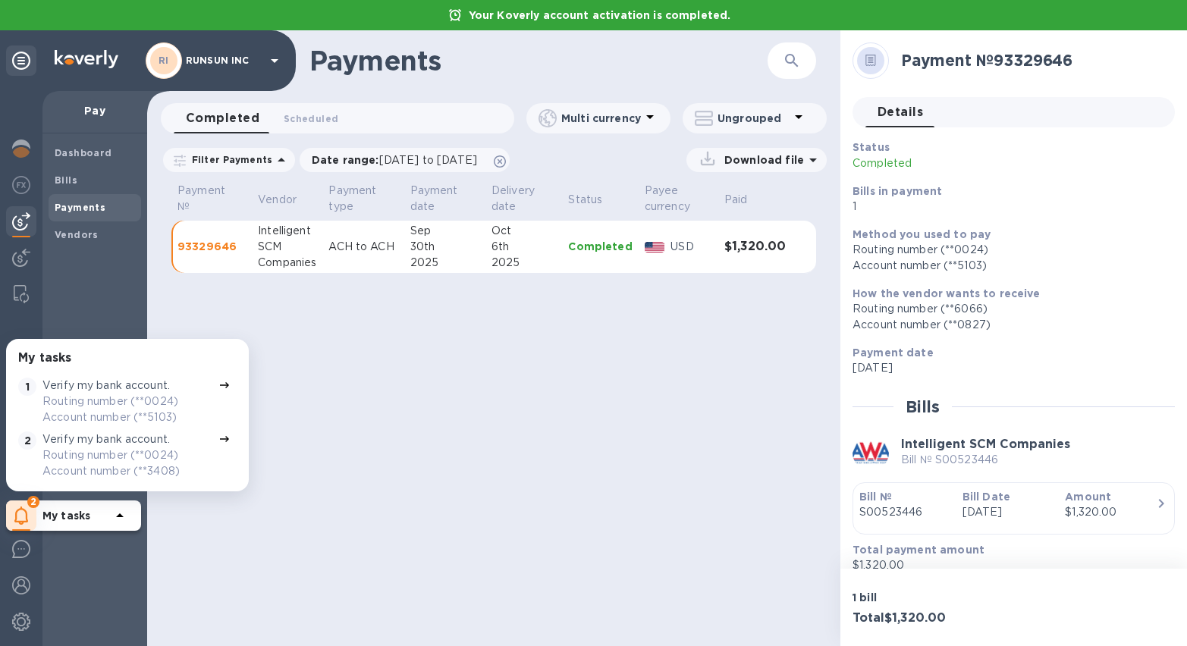
click at [124, 403] on p "Routing number (**0024) Account number (**5103)" at bounding box center [127, 410] width 170 height 32
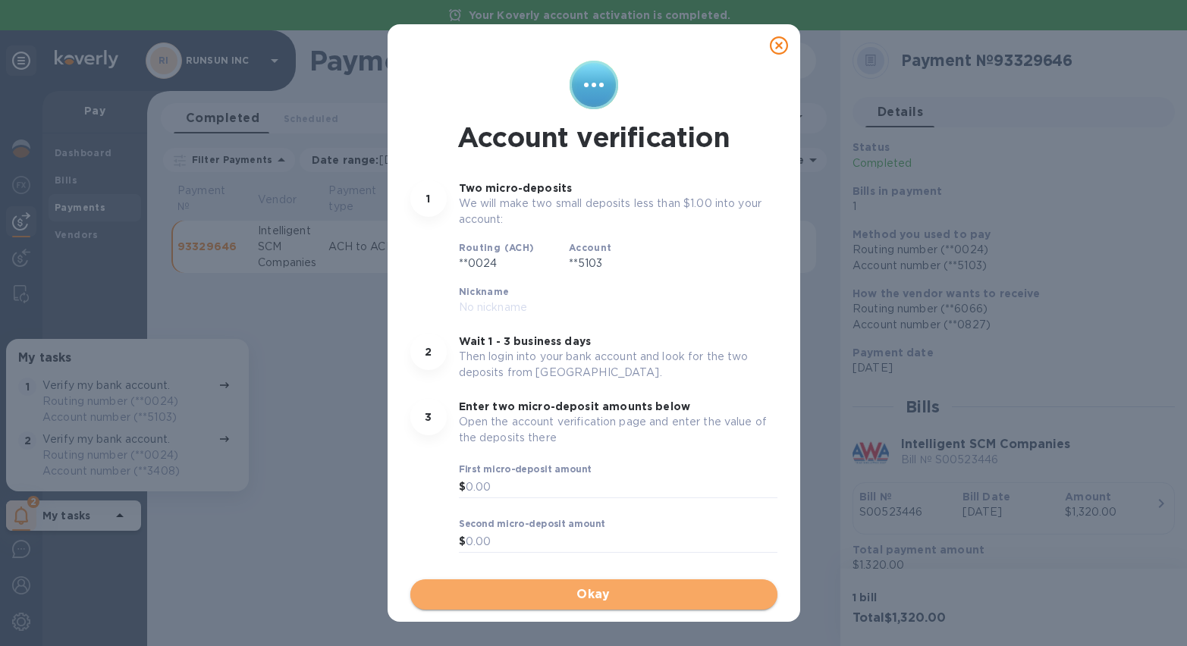
click at [523, 592] on span "Okay" at bounding box center [593, 595] width 343 height 18
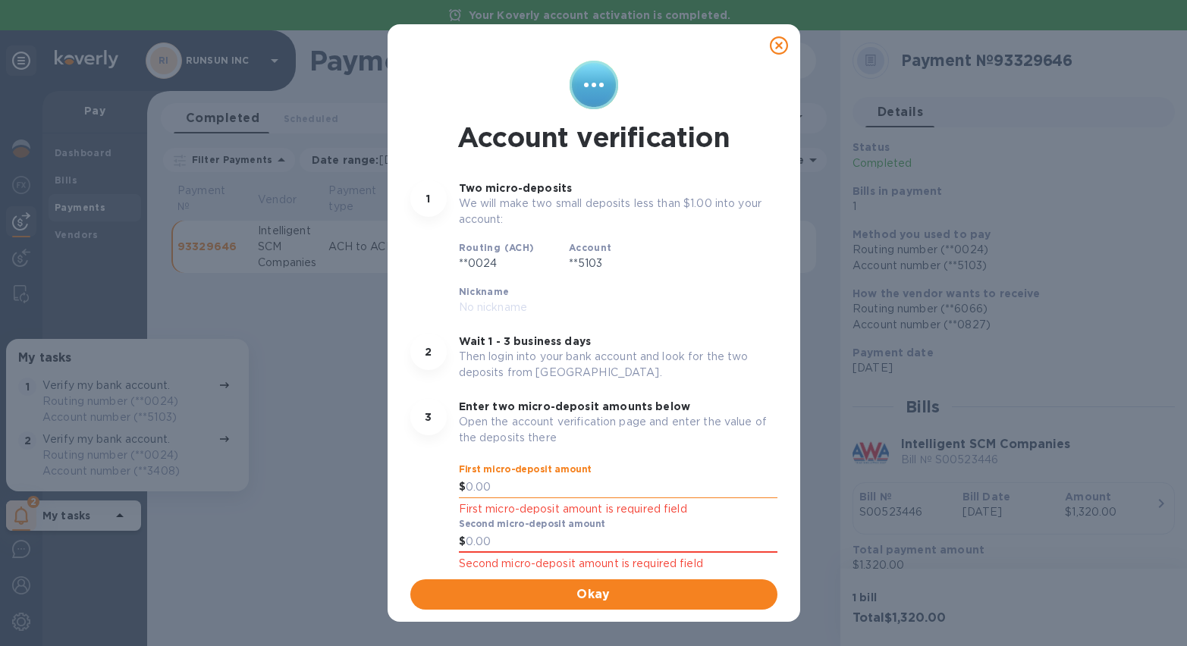
click at [482, 476] on input "text" at bounding box center [622, 487] width 312 height 23
click at [777, 46] on icon at bounding box center [779, 45] width 18 height 18
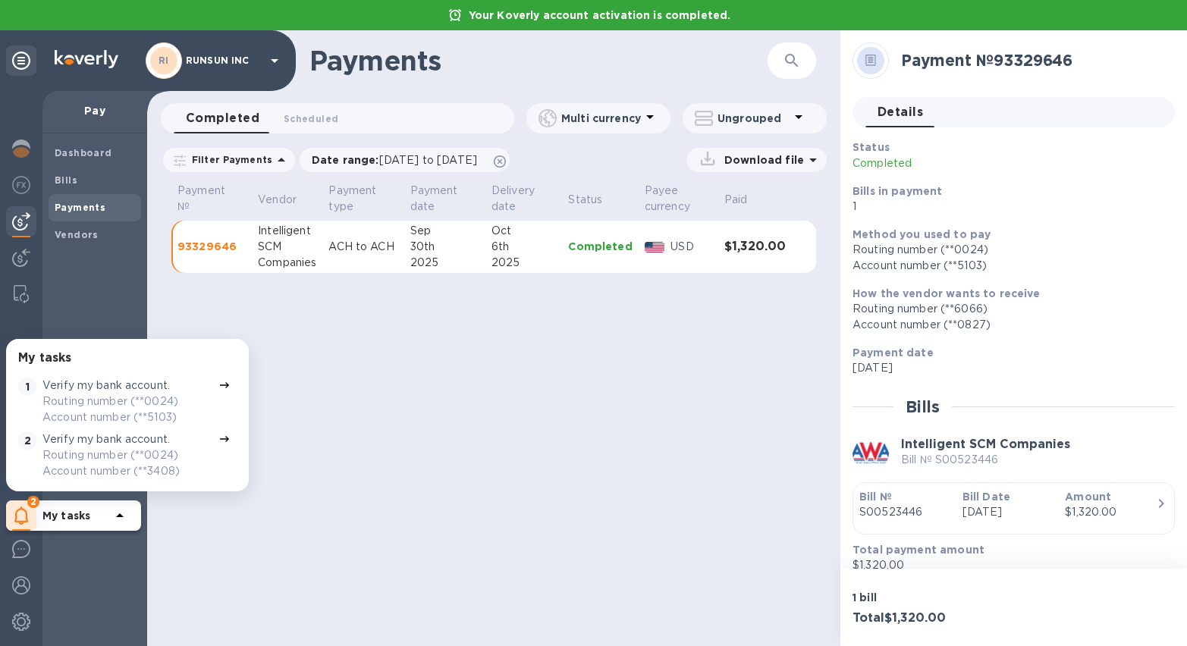
click at [404, 386] on div "Payments ​ Completed 0 Scheduled 0 Multi currency Ungrouped Filter Payments Dat…" at bounding box center [493, 338] width 693 height 616
click at [165, 407] on p "Routing number (**0024) Account number (**5103)" at bounding box center [127, 407] width 170 height 32
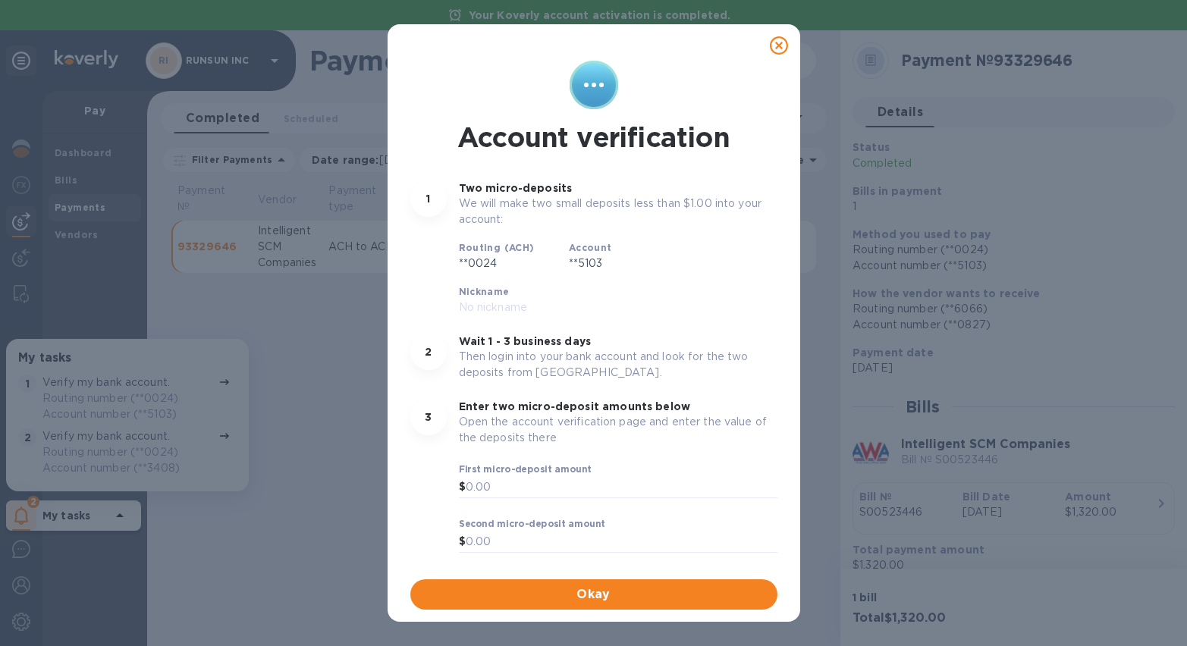
click at [781, 45] on icon at bounding box center [779, 45] width 18 height 18
